Goal: Task Accomplishment & Management: Manage account settings

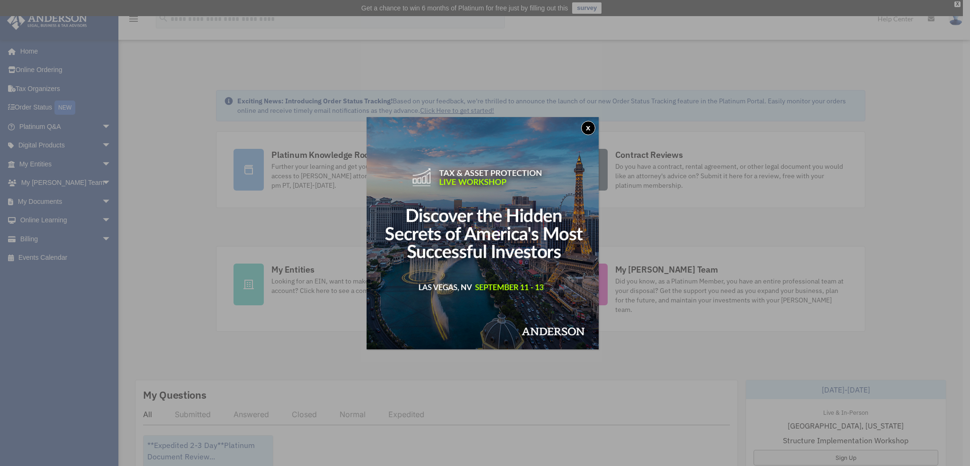
click at [592, 126] on button "x" at bounding box center [588, 128] width 14 height 14
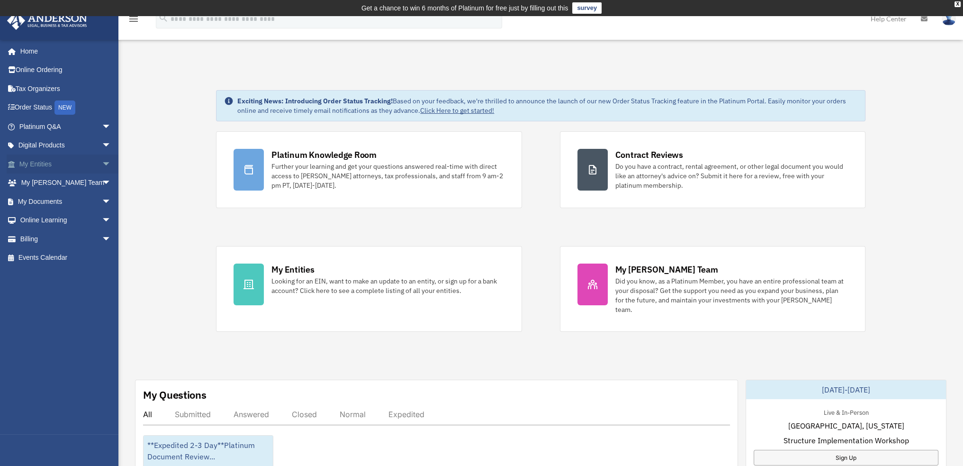
click at [102, 160] on span "arrow_drop_down" at bounding box center [111, 163] width 19 height 19
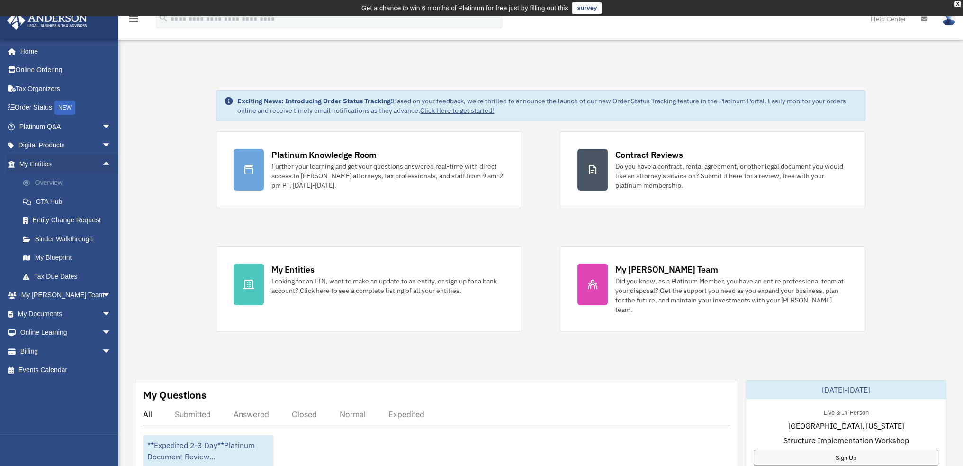
click at [48, 182] on link "Overview" at bounding box center [69, 182] width 112 height 19
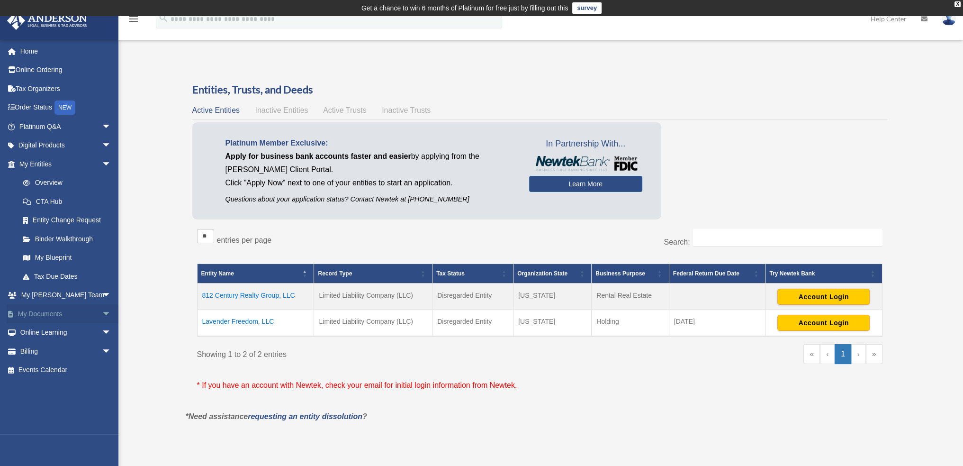
click at [42, 310] on link "My Documents arrow_drop_down" at bounding box center [66, 313] width 119 height 19
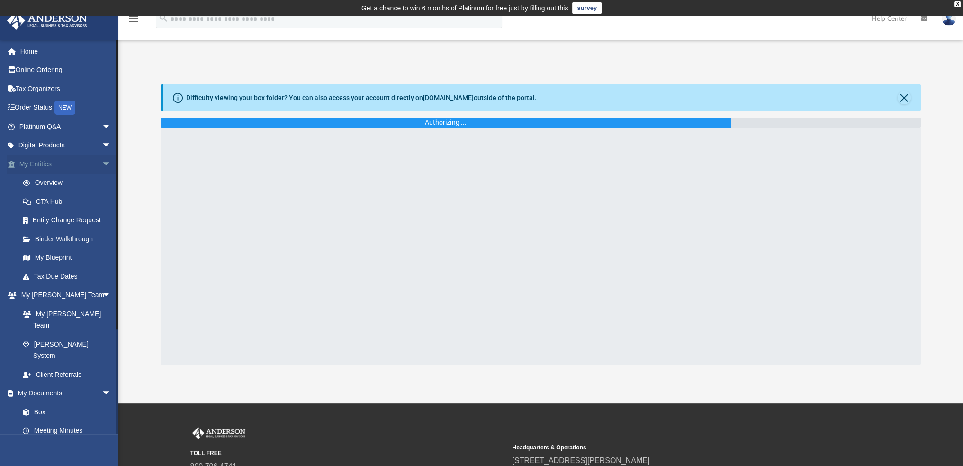
click at [102, 164] on span "arrow_drop_down" at bounding box center [111, 163] width 19 height 19
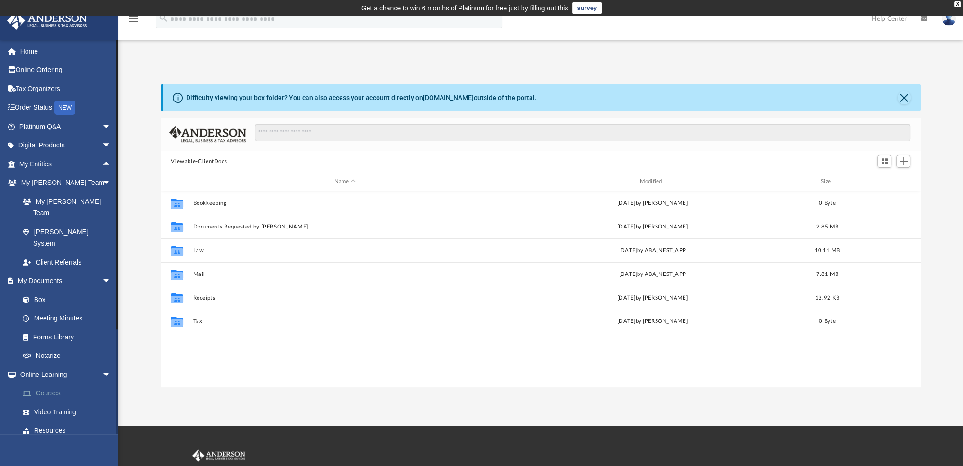
scroll to position [208, 752]
click at [102, 365] on span "arrow_drop_down" at bounding box center [111, 374] width 19 height 19
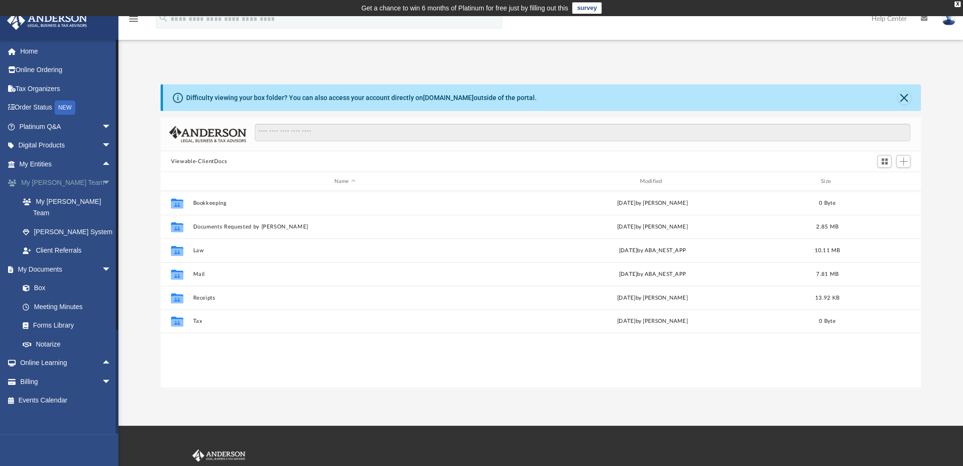
click at [102, 181] on span "arrow_drop_down" at bounding box center [111, 182] width 19 height 19
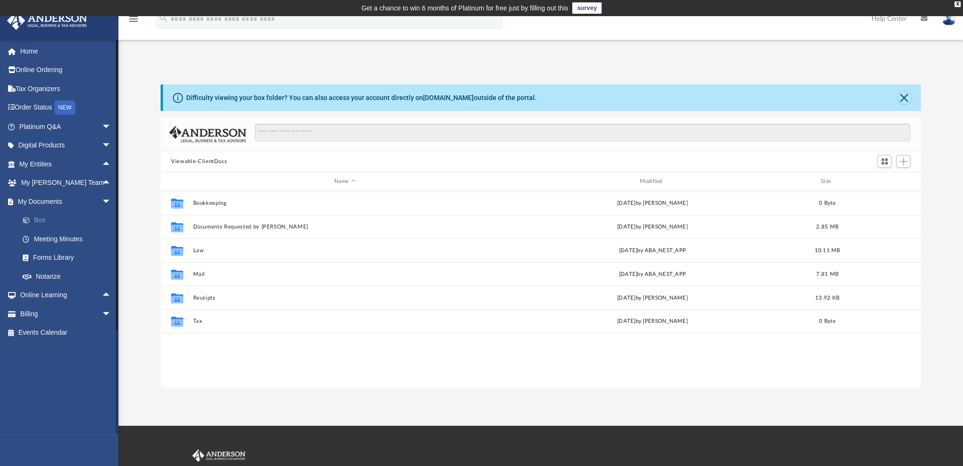
click at [35, 220] on link "Box" at bounding box center [69, 220] width 112 height 19
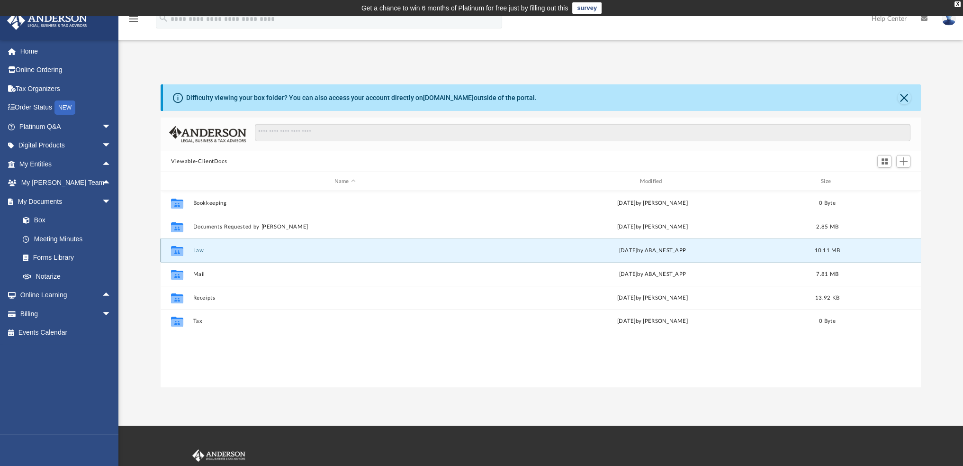
click at [199, 251] on button "Law" at bounding box center [345, 250] width 304 height 6
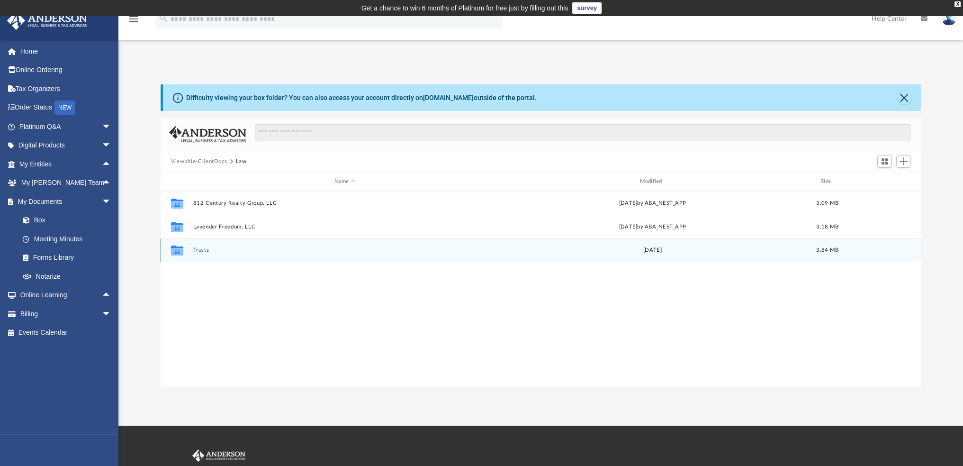
click at [205, 249] on button "Trusts" at bounding box center [345, 250] width 304 height 6
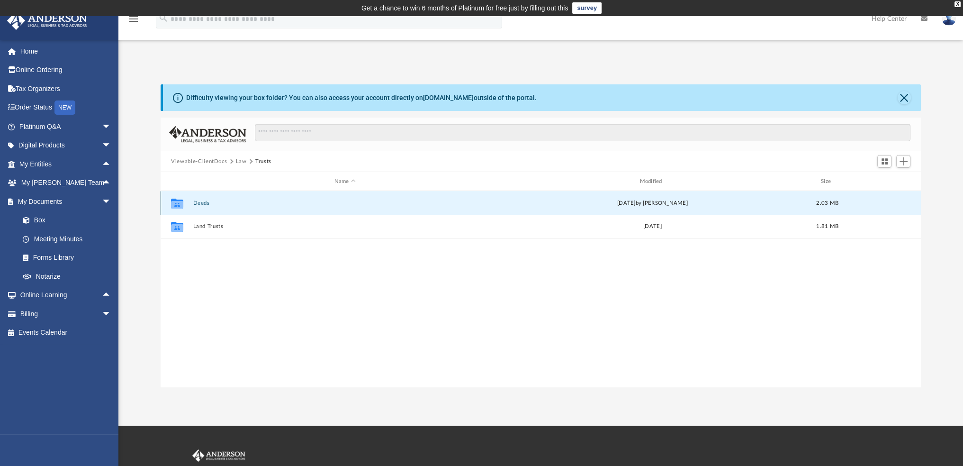
click at [202, 201] on button "Deeds" at bounding box center [345, 203] width 304 height 6
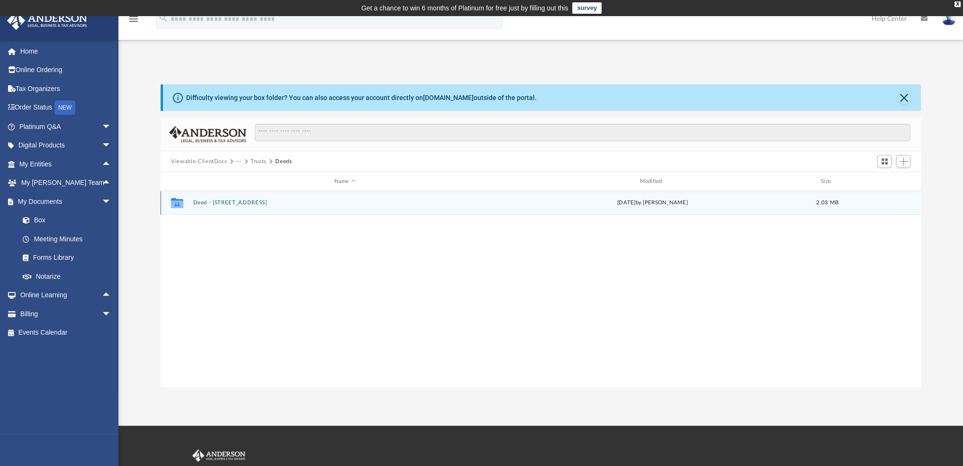
click at [275, 197] on div "Collaborated Folder Deed - 812 West Century Boulevard Tue Dec 17 2024 by Cora M…" at bounding box center [541, 203] width 760 height 24
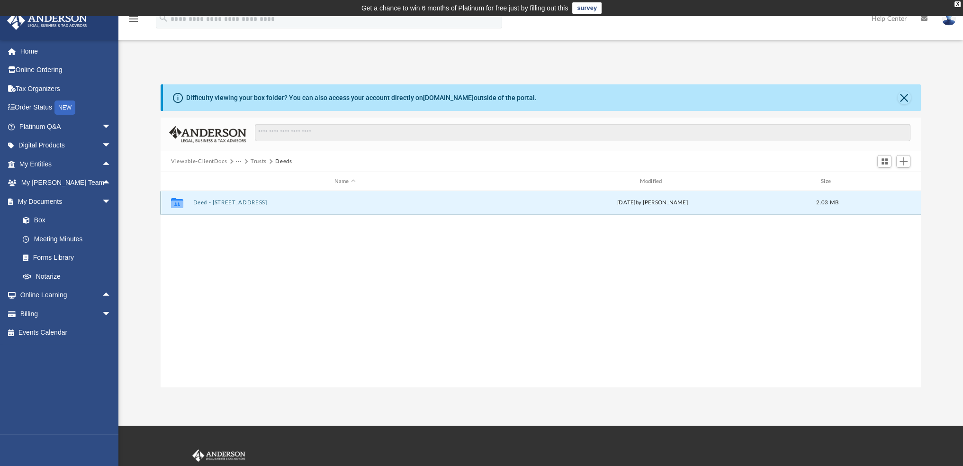
click at [279, 202] on button "Deed - 812 West Century Boulevard" at bounding box center [345, 202] width 304 height 6
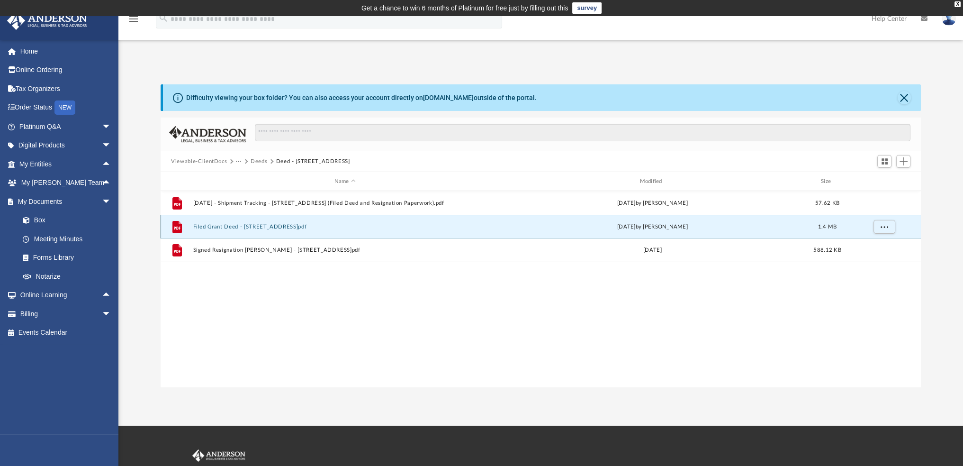
click at [317, 225] on button "Filed Grant Deed - 812 West Century Boulevard.pdf" at bounding box center [345, 227] width 304 height 6
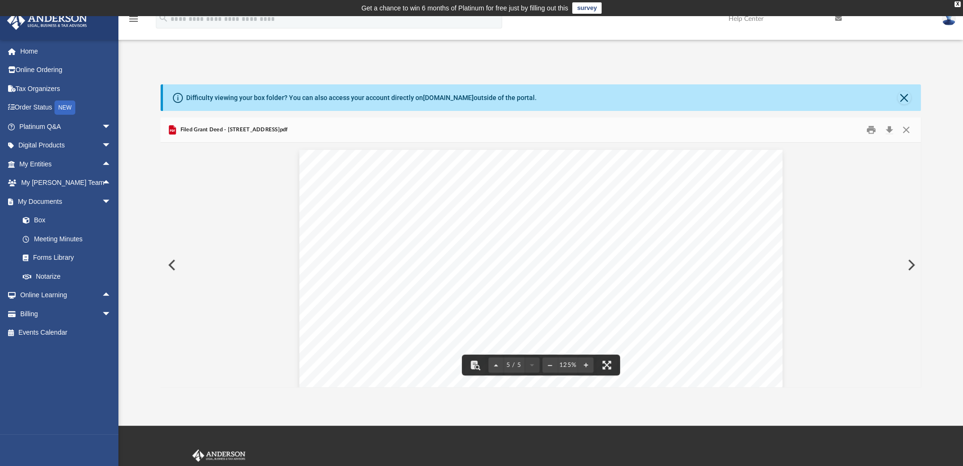
scroll to position [2843, 0]
